Goal: Task Accomplishment & Management: Manage account settings

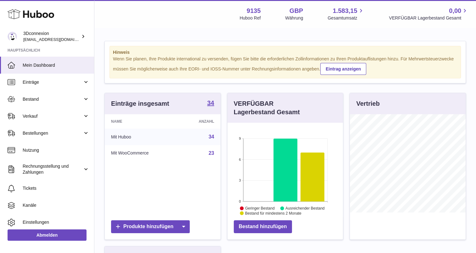
scroll to position [98, 116]
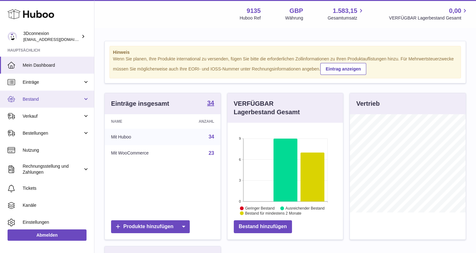
click at [44, 97] on span "Bestand" at bounding box center [53, 99] width 60 height 6
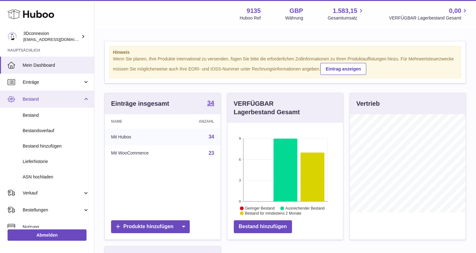
click at [45, 99] on span "Bestand" at bounding box center [53, 99] width 60 height 6
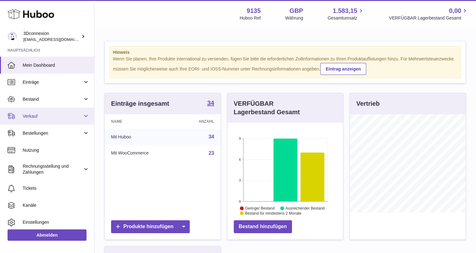
click at [50, 121] on link "Verkauf" at bounding box center [47, 116] width 94 height 17
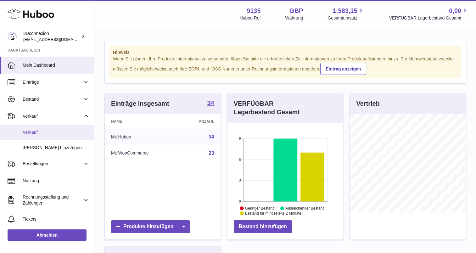
click at [52, 132] on span "Verkauf" at bounding box center [56, 132] width 67 height 6
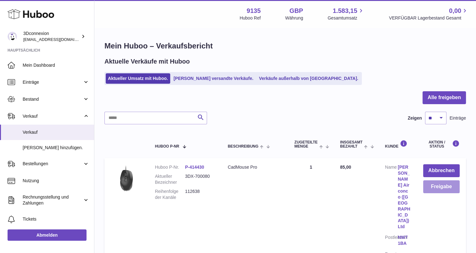
click at [432, 183] on button "Freigabe" at bounding box center [441, 186] width 37 height 13
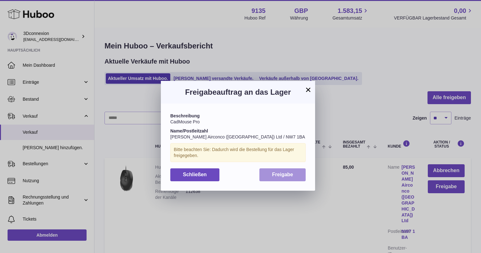
click at [292, 177] on span "Freigabe" at bounding box center [282, 174] width 21 height 5
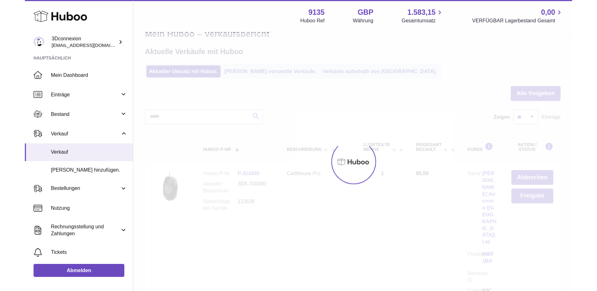
scroll to position [31, 0]
